Goal: Use online tool/utility: Use online tool/utility

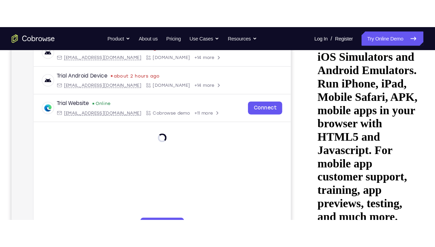
scroll to position [121, 0]
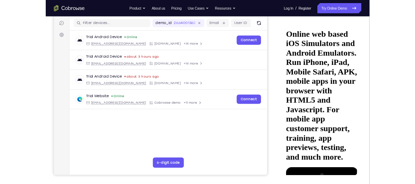
scroll to position [84, 0]
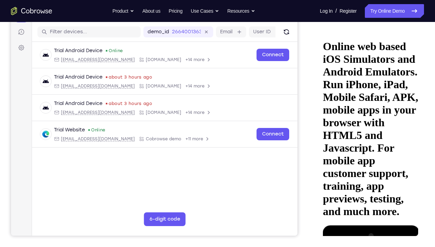
drag, startPoint x: 348, startPoint y: 64, endPoint x: 421, endPoint y: 64, distance: 72.5
click at [414, 64] on html "Online web based iOS Simulators and Android Emulators. Run iPhone, iPad, Mobile…" at bounding box center [369, 136] width 98 height 212
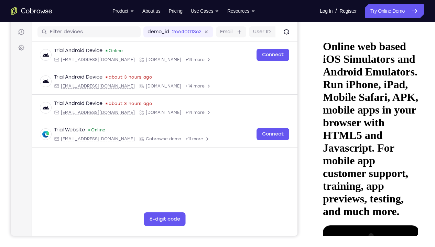
drag, startPoint x: 363, startPoint y: 198, endPoint x: 363, endPoint y: 185, distance: 12.7
drag, startPoint x: 342, startPoint y: 179, endPoint x: 345, endPoint y: 196, distance: 17.2
